Goal: Task Accomplishment & Management: Manage account settings

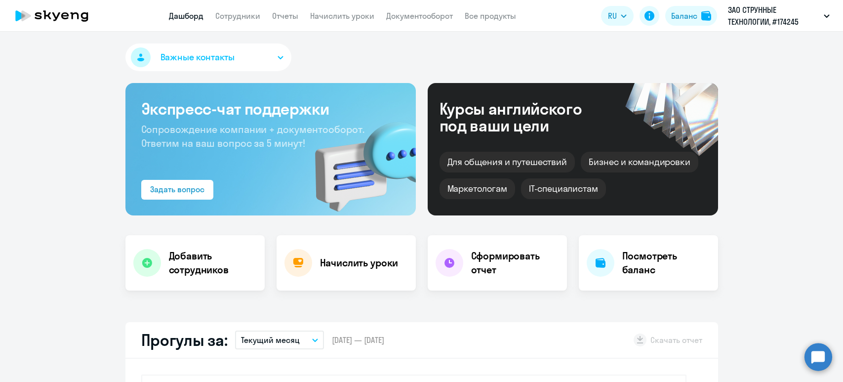
select select "30"
click at [243, 13] on link "Сотрудники" at bounding box center [237, 16] width 45 height 10
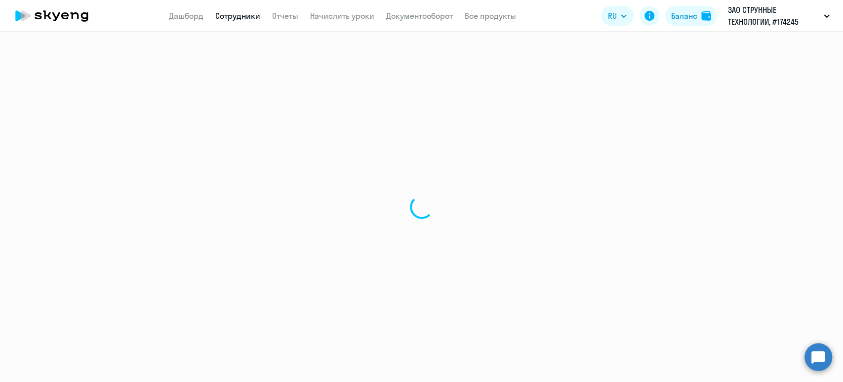
select select "30"
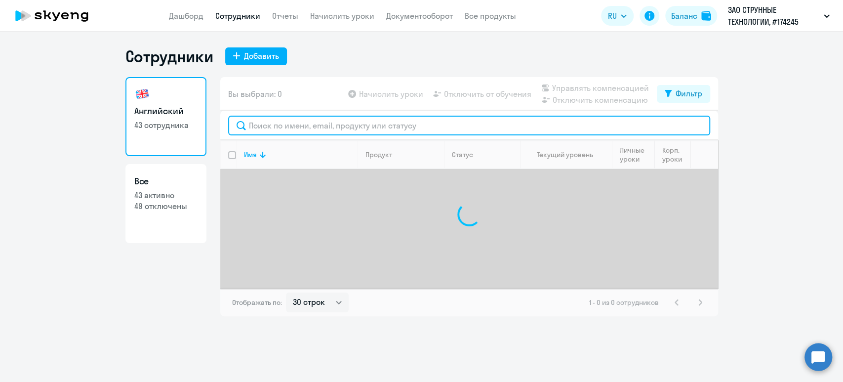
click at [302, 130] on input "text" at bounding box center [469, 125] width 482 height 20
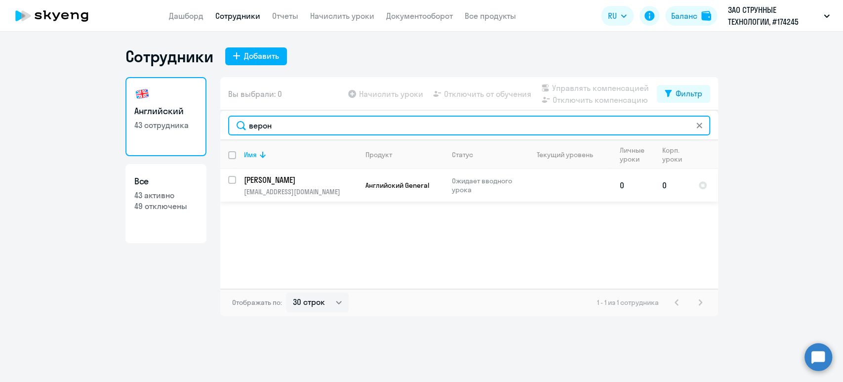
type input "верон"
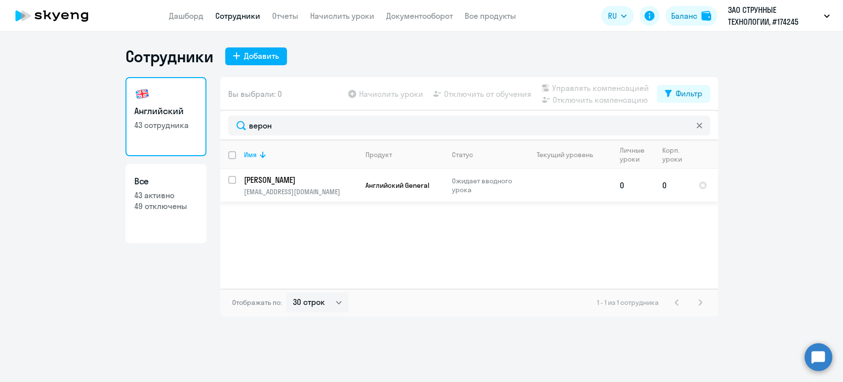
click at [232, 179] on input "select row 18975571" at bounding box center [238, 186] width 20 height 20
checkbox input "true"
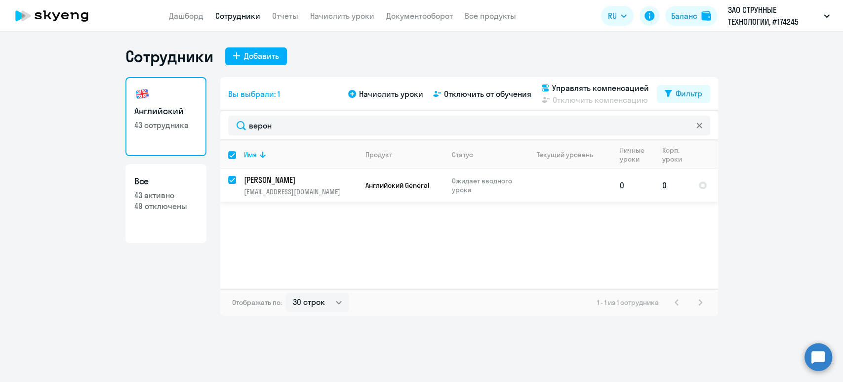
click at [232, 179] on input "deselect row 18975571" at bounding box center [238, 186] width 20 height 20
checkbox input "false"
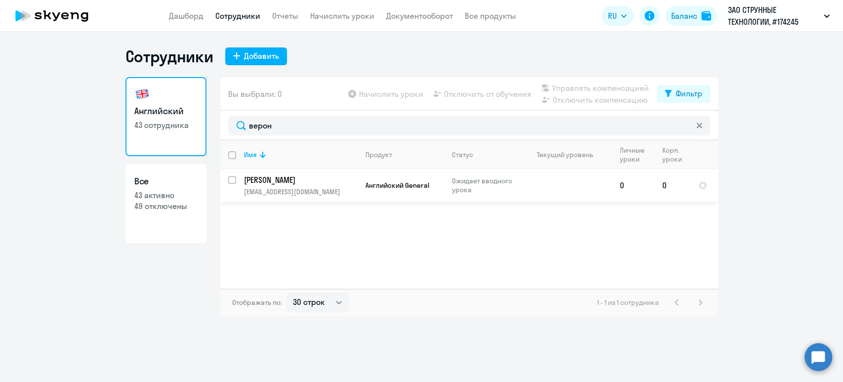
click at [325, 192] on p "[EMAIL_ADDRESS][DOMAIN_NAME]" at bounding box center [300, 191] width 113 height 9
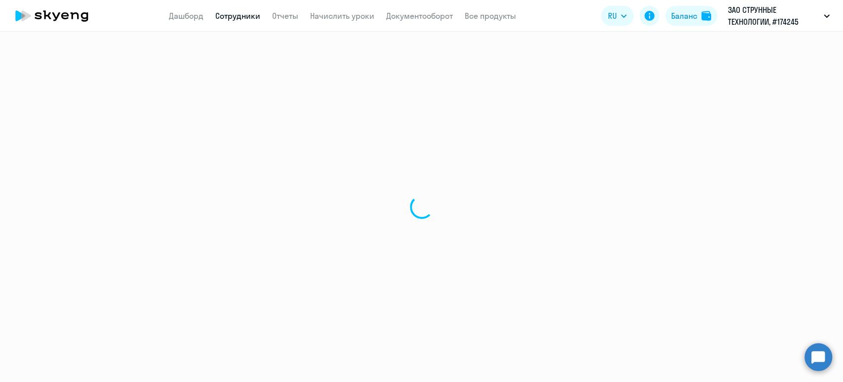
select select "english"
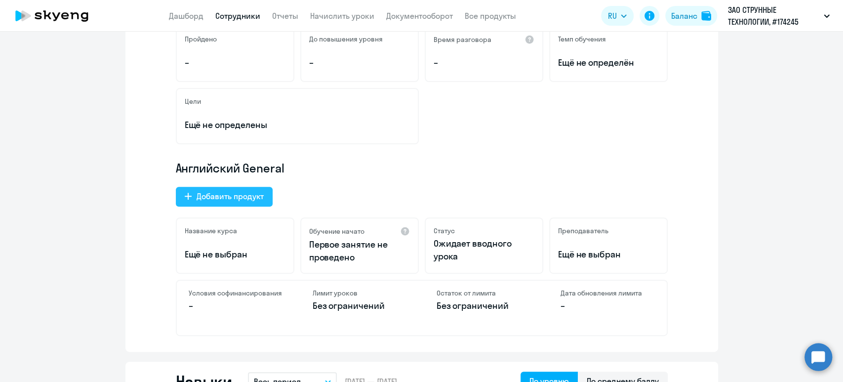
click at [240, 192] on div "Добавить продукт" at bounding box center [229, 196] width 67 height 12
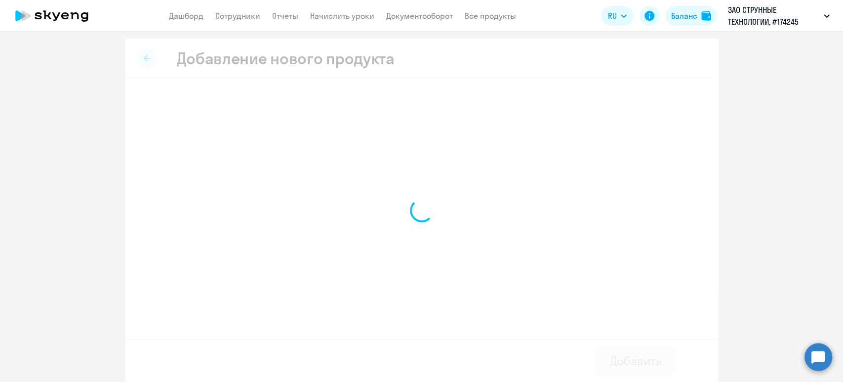
select select "english_adult_not_native_speaker_premium"
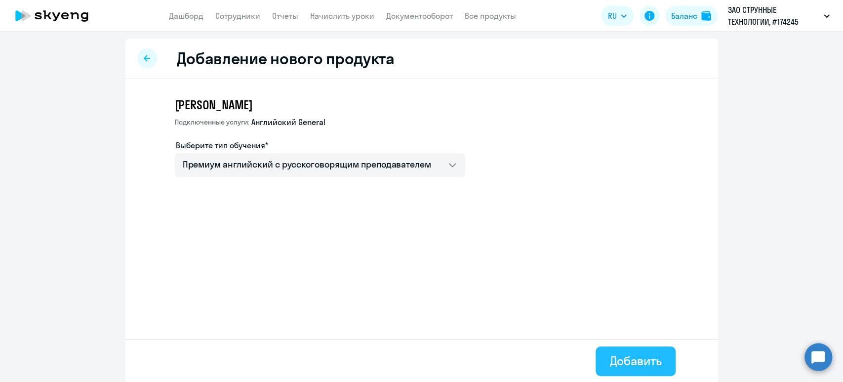
click at [643, 360] on div "Добавить" at bounding box center [635, 360] width 52 height 16
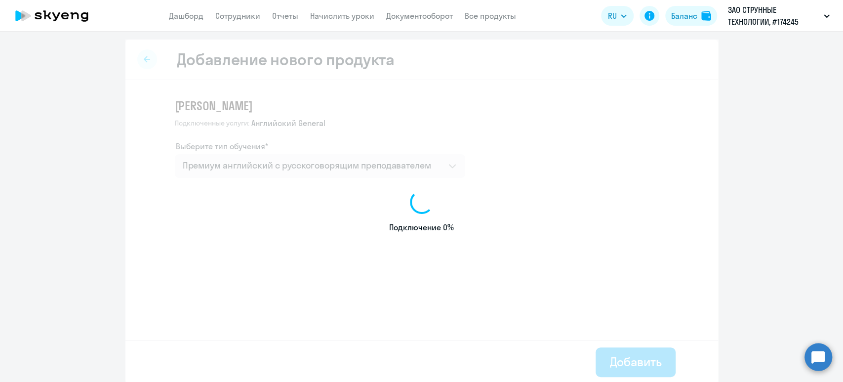
select select "english"
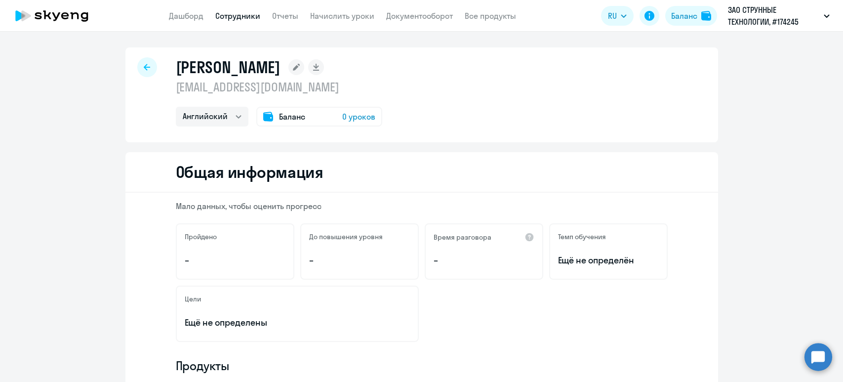
select select "english"
